Goal: Understand site structure: Understand site structure

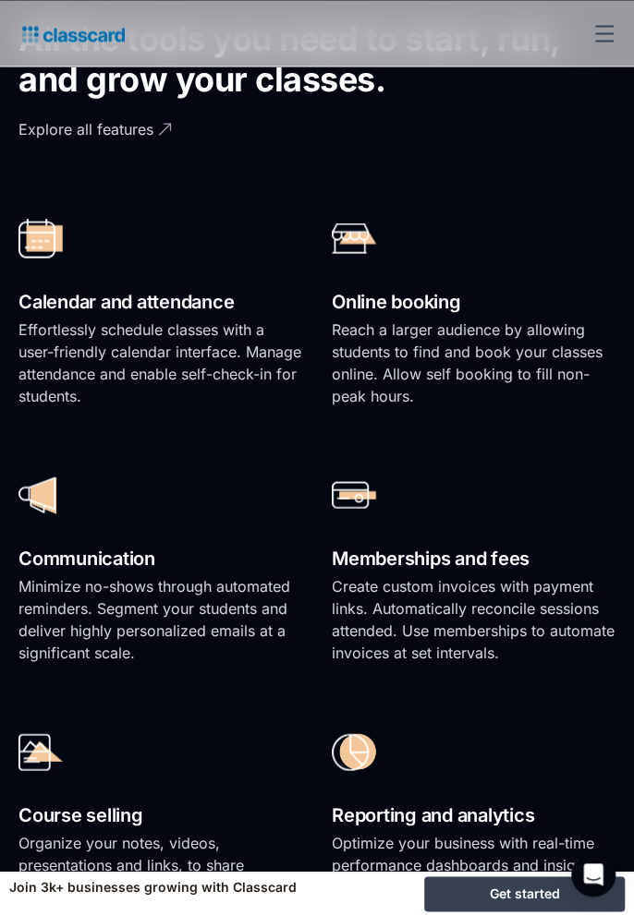
scroll to position [1074, 0]
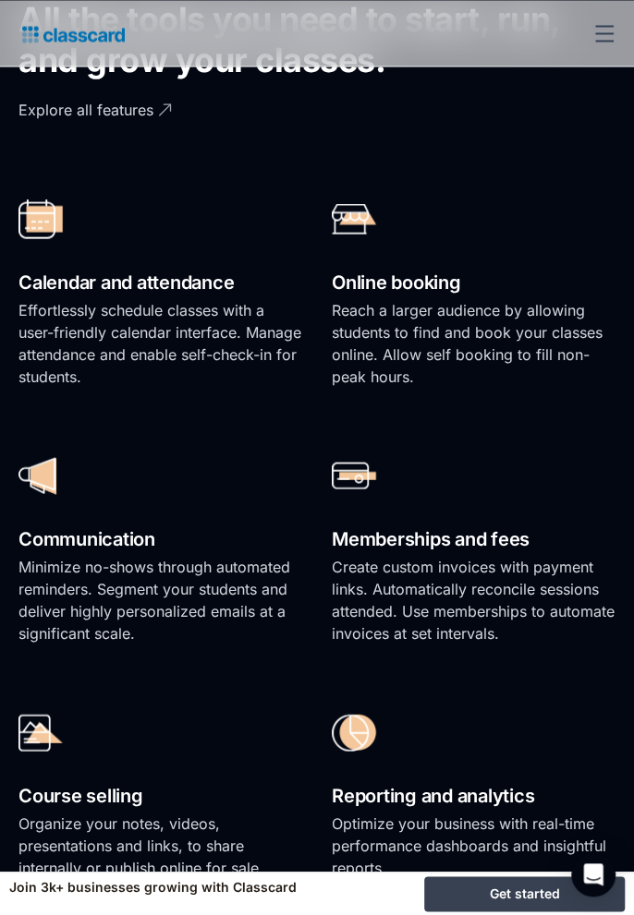
click at [396, 368] on p "Reach a larger audience by allowing students to find and book your classes onli…" at bounding box center [474, 342] width 284 height 89
click at [363, 298] on h2 "Online booking" at bounding box center [474, 282] width 284 height 32
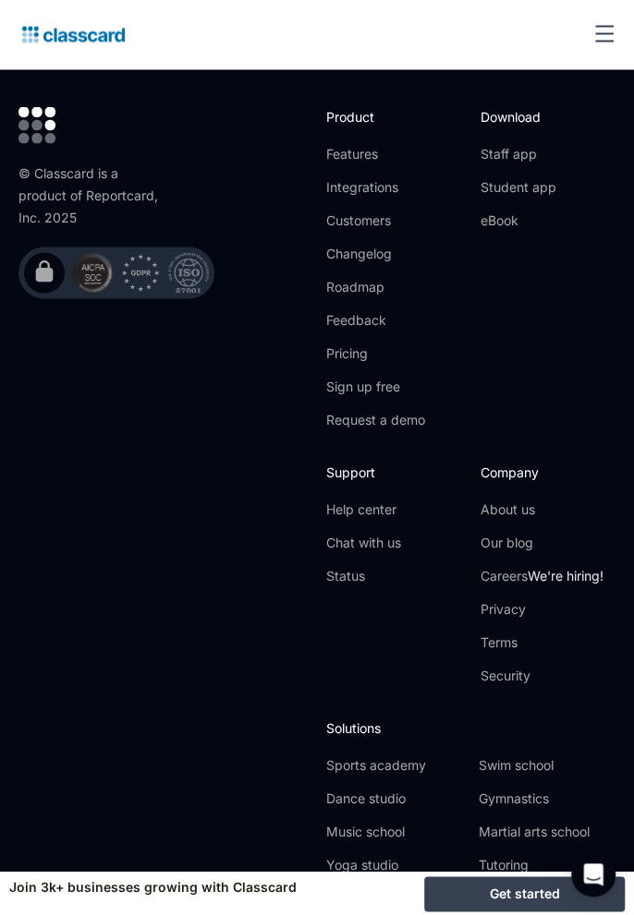
scroll to position [7765, 0]
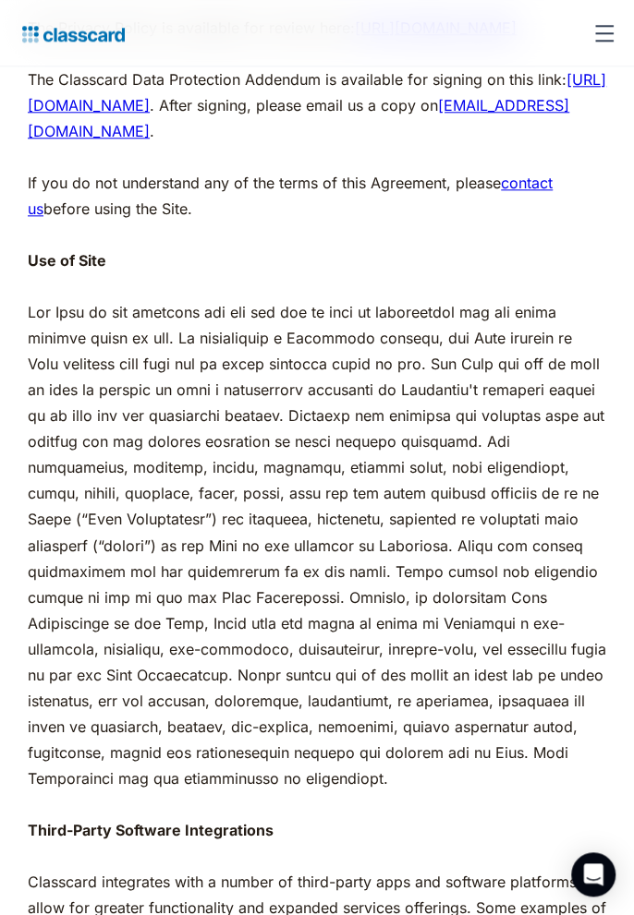
scroll to position [581, 0]
